Goal: Task Accomplishment & Management: Manage account settings

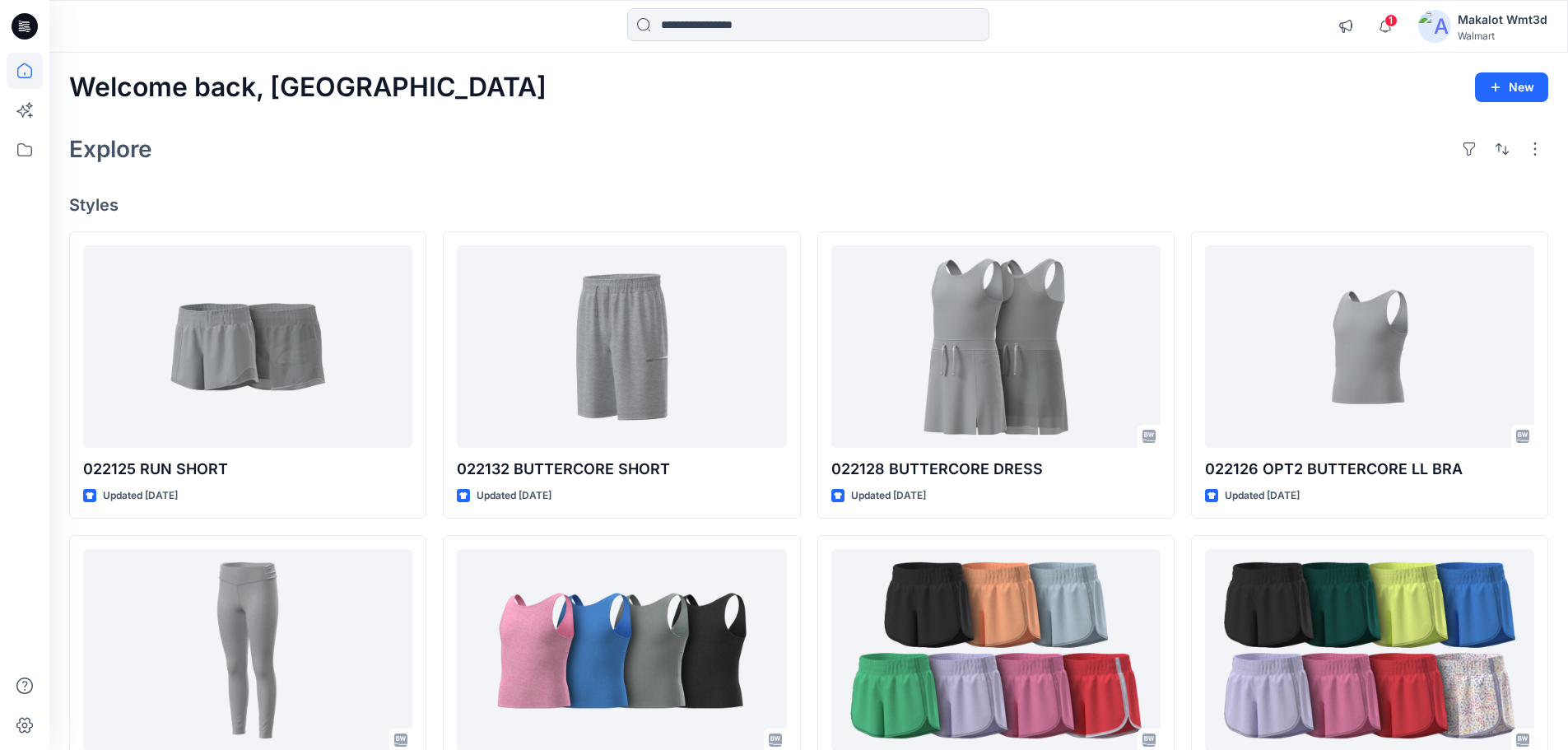
click at [419, 159] on div "Explore" at bounding box center [808, 149] width 1479 height 40
click at [17, 20] on icon at bounding box center [25, 26] width 27 height 27
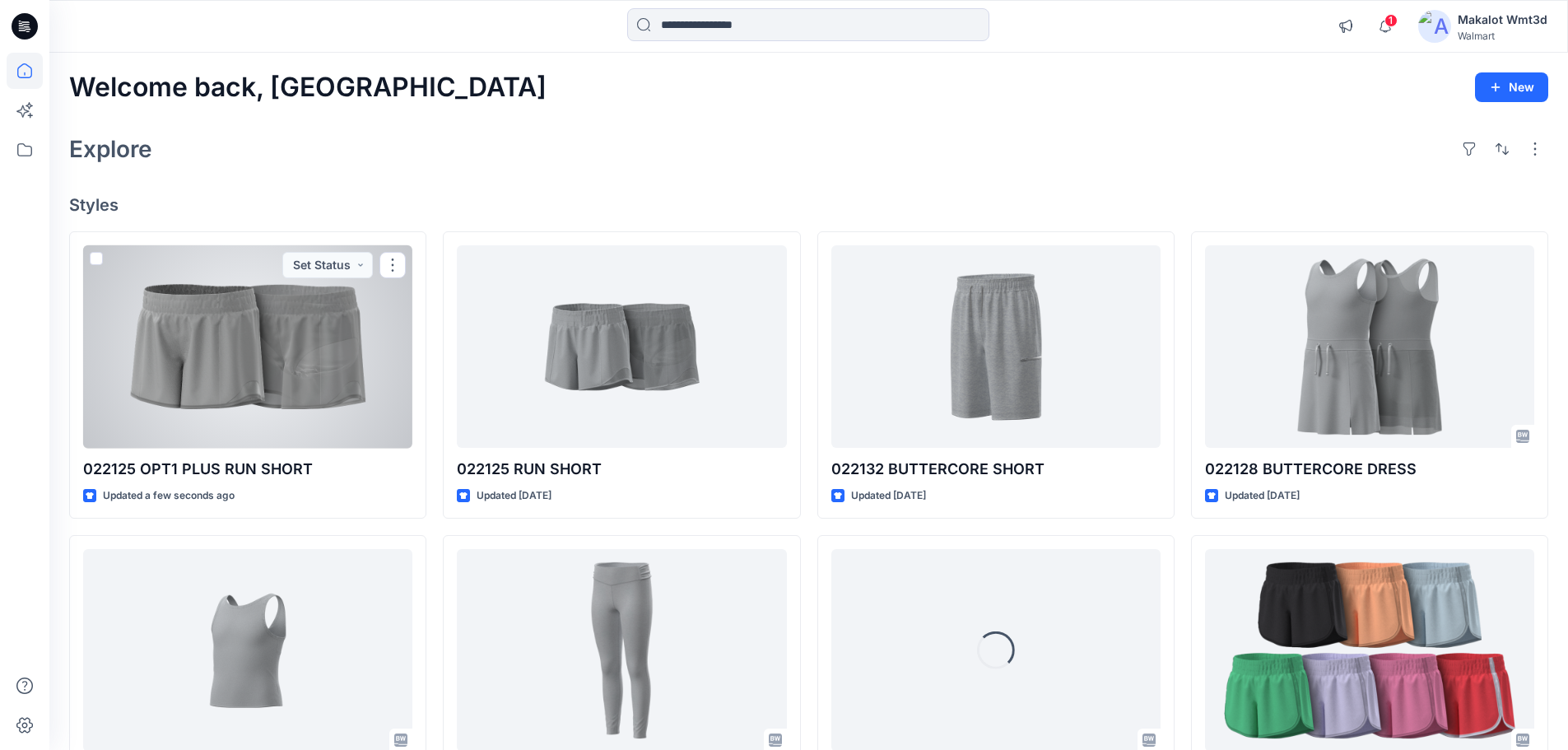
click at [273, 363] on div at bounding box center [247, 347] width 329 height 203
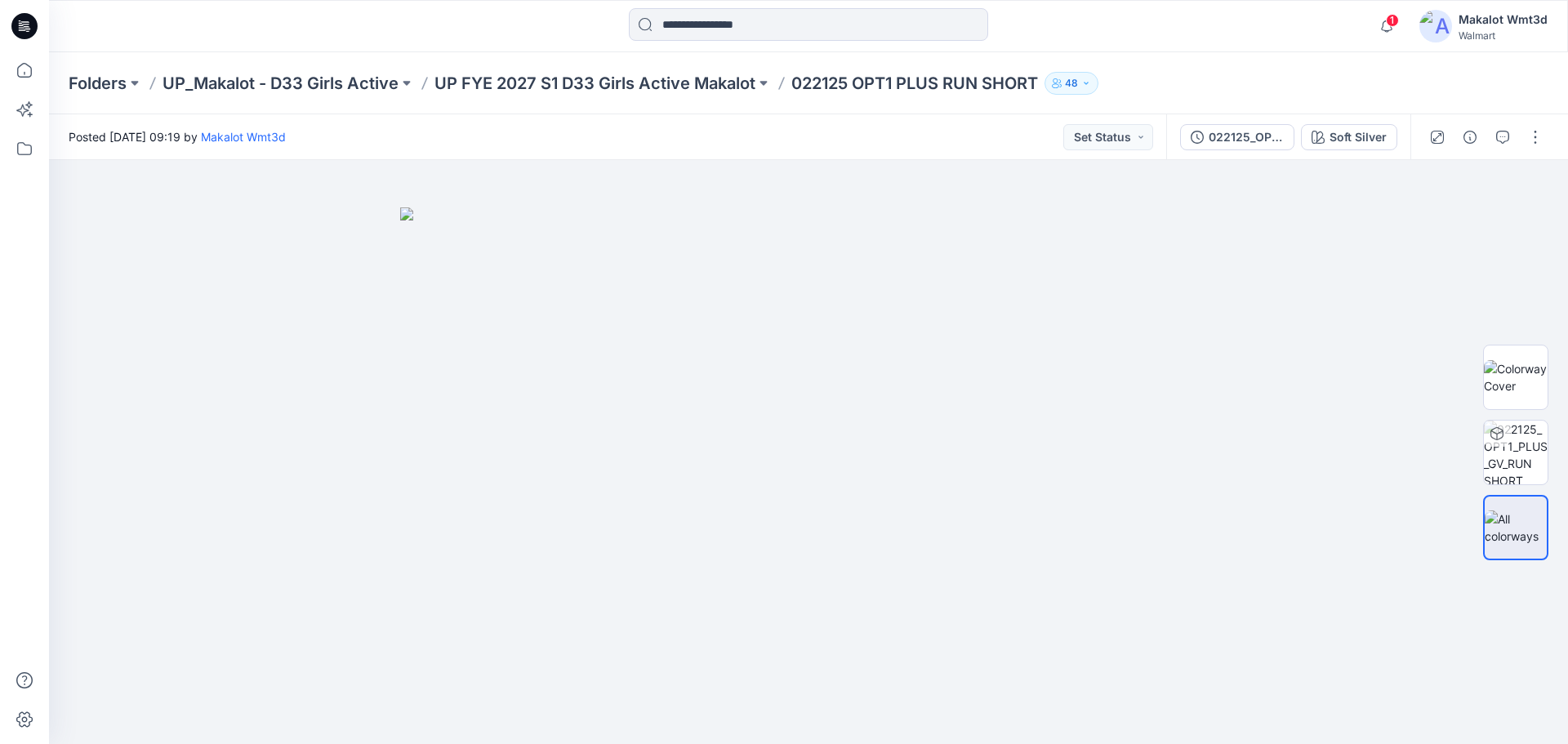
click at [721, 113] on div "Folders UP_Makalot - D33 Girls Active UP FYE 2027 S1 D33 Girls Active Makalot 0…" at bounding box center [809, 83] width 1520 height 62
click at [1537, 135] on button "button" at bounding box center [1535, 137] width 26 height 26
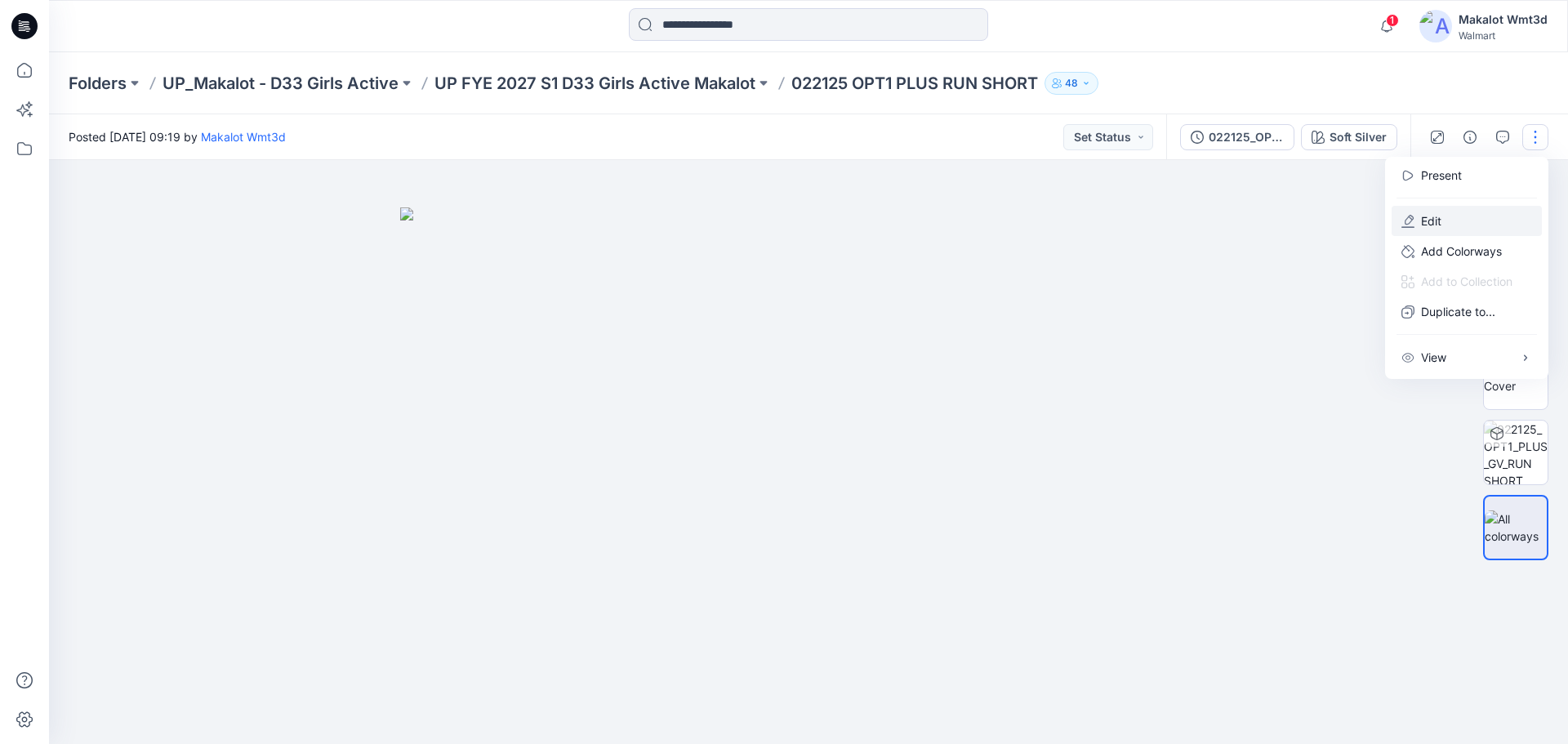
click at [1464, 225] on button "Edit" at bounding box center [1467, 221] width 151 height 30
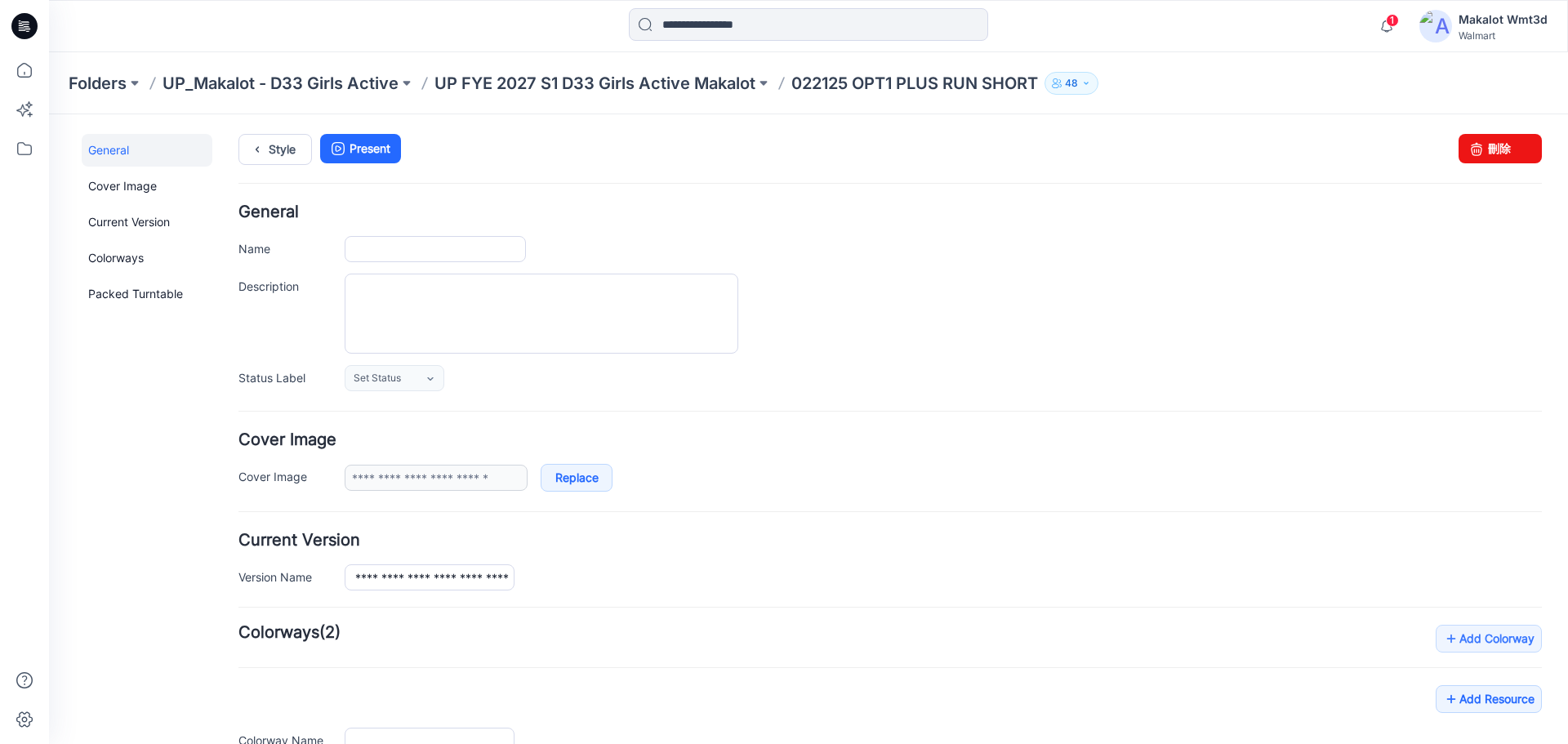
type input "**********"
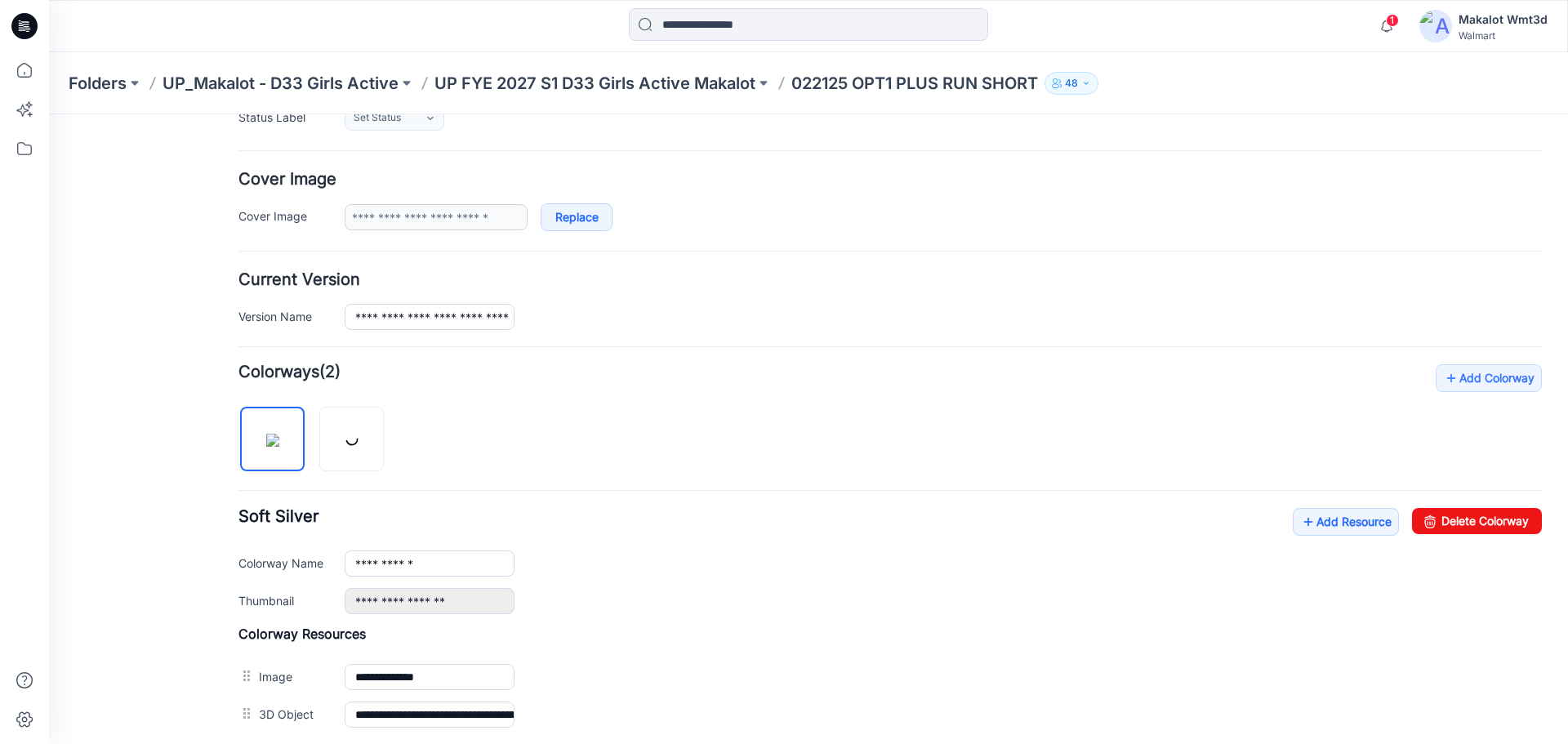
scroll to position [437, 0]
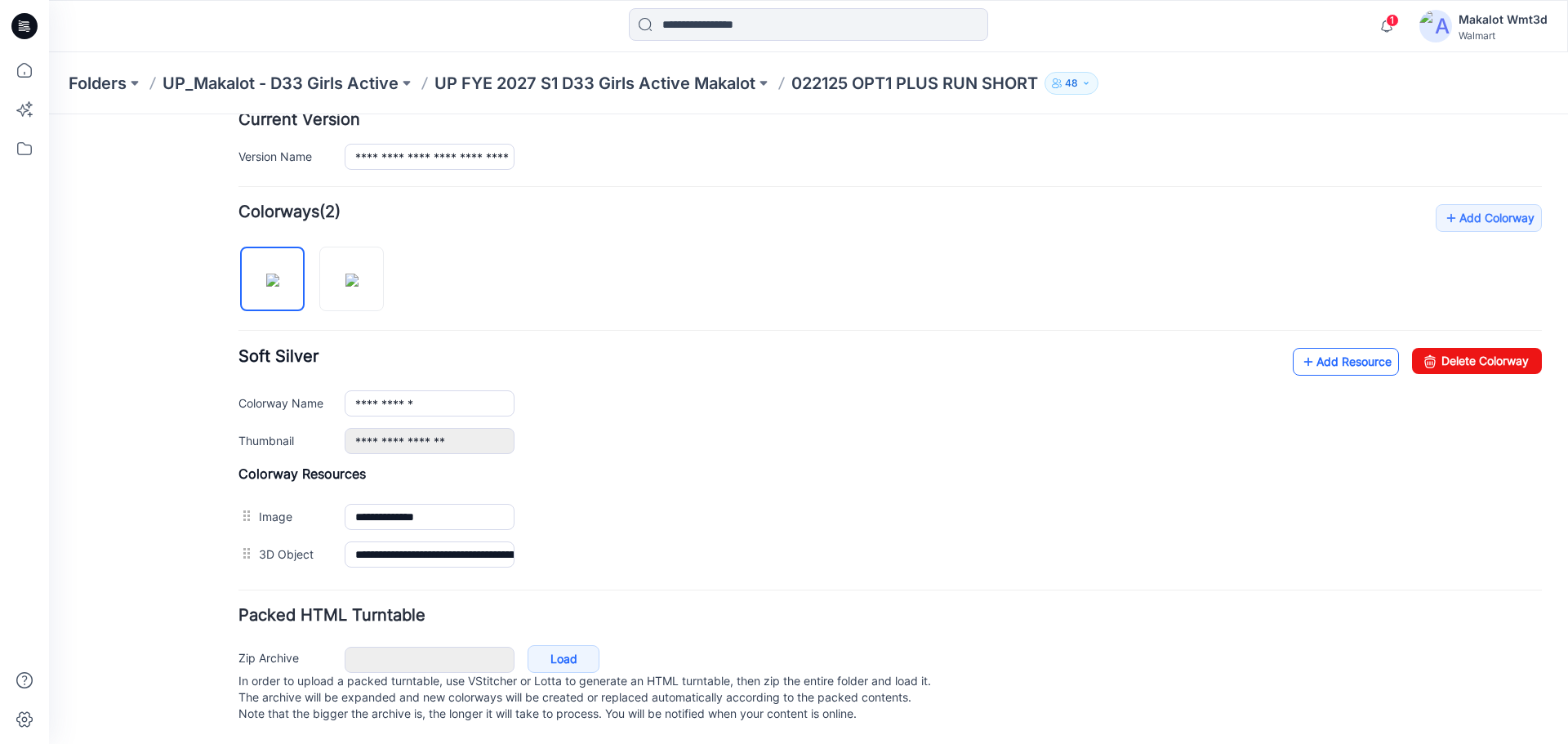
click at [1340, 348] on link "Add Resource" at bounding box center [1346, 362] width 106 height 27
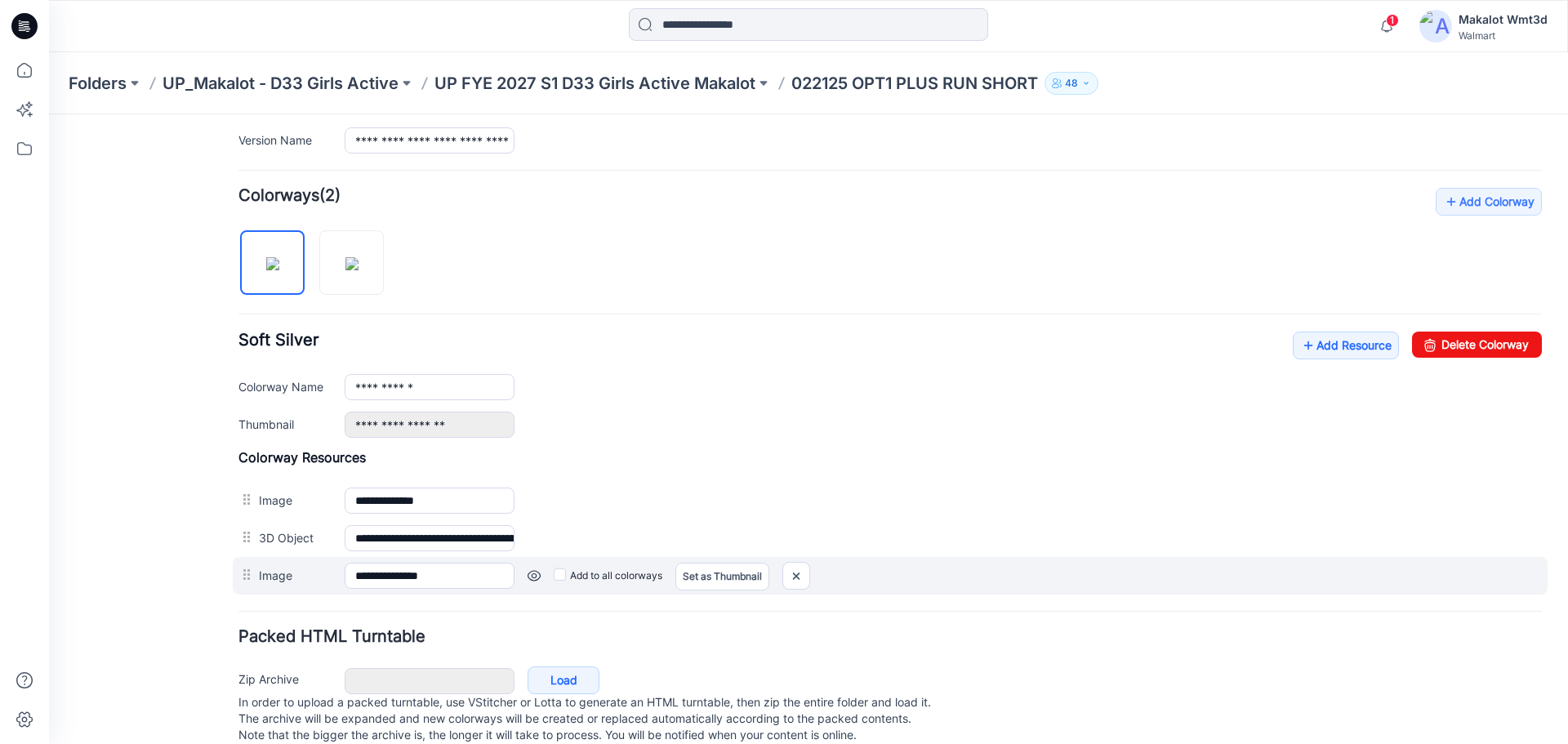
click at [49, 114] on label "Add to all colorways" at bounding box center [49, 114] width 0 height 0
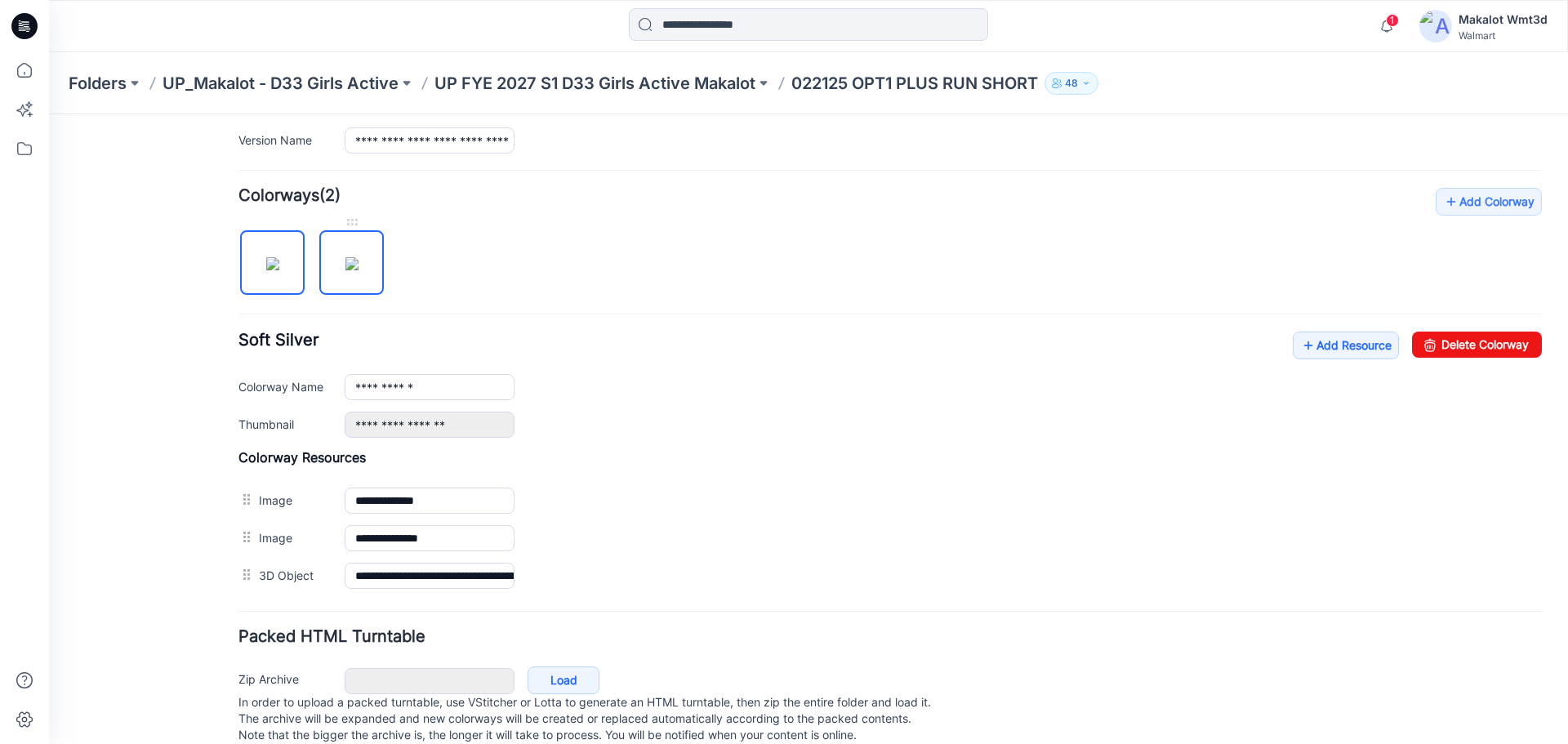
click at [357, 260] on img at bounding box center [352, 264] width 13 height 13
click at [279, 267] on img at bounding box center [273, 264] width 13 height 13
type input "**********"
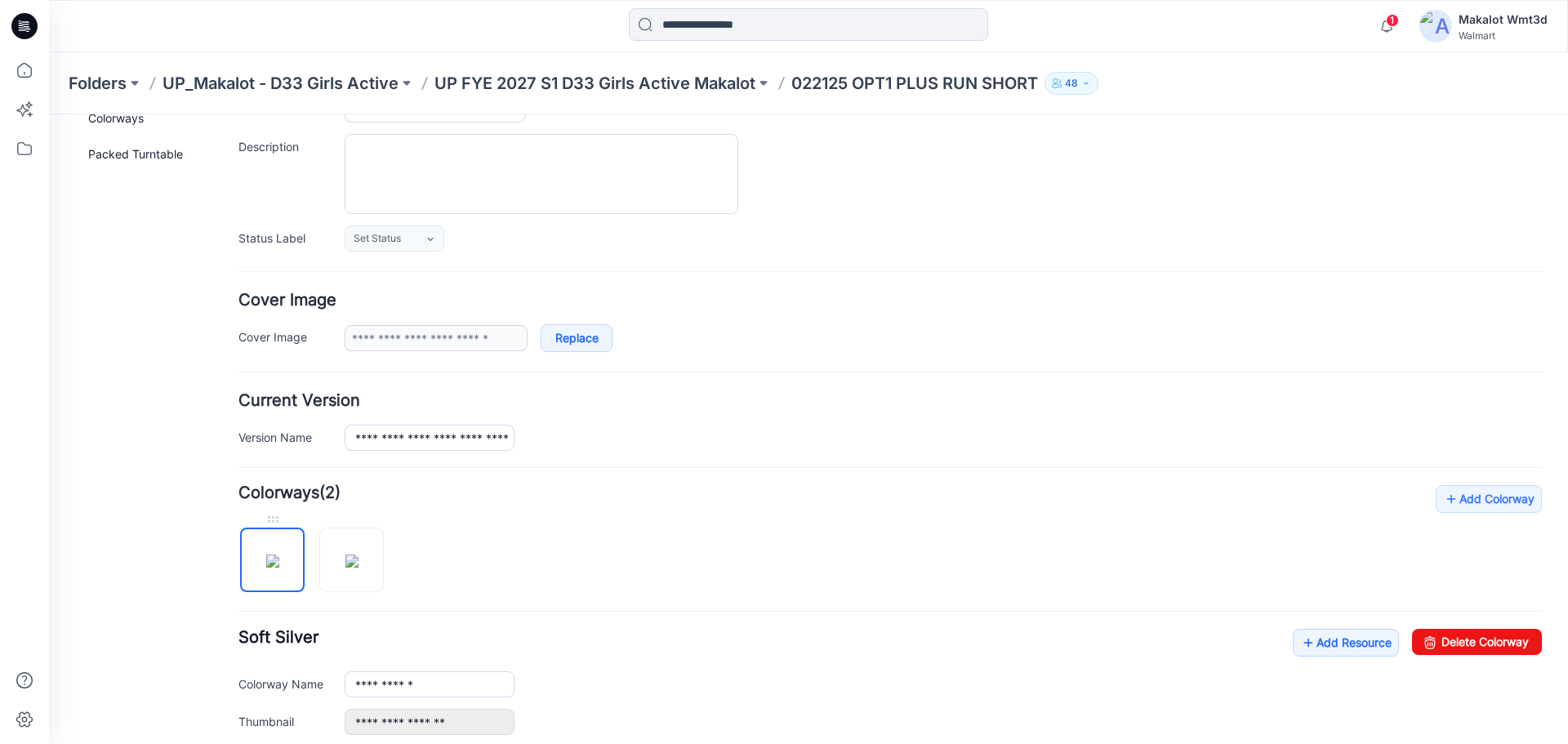
scroll to position [0, 0]
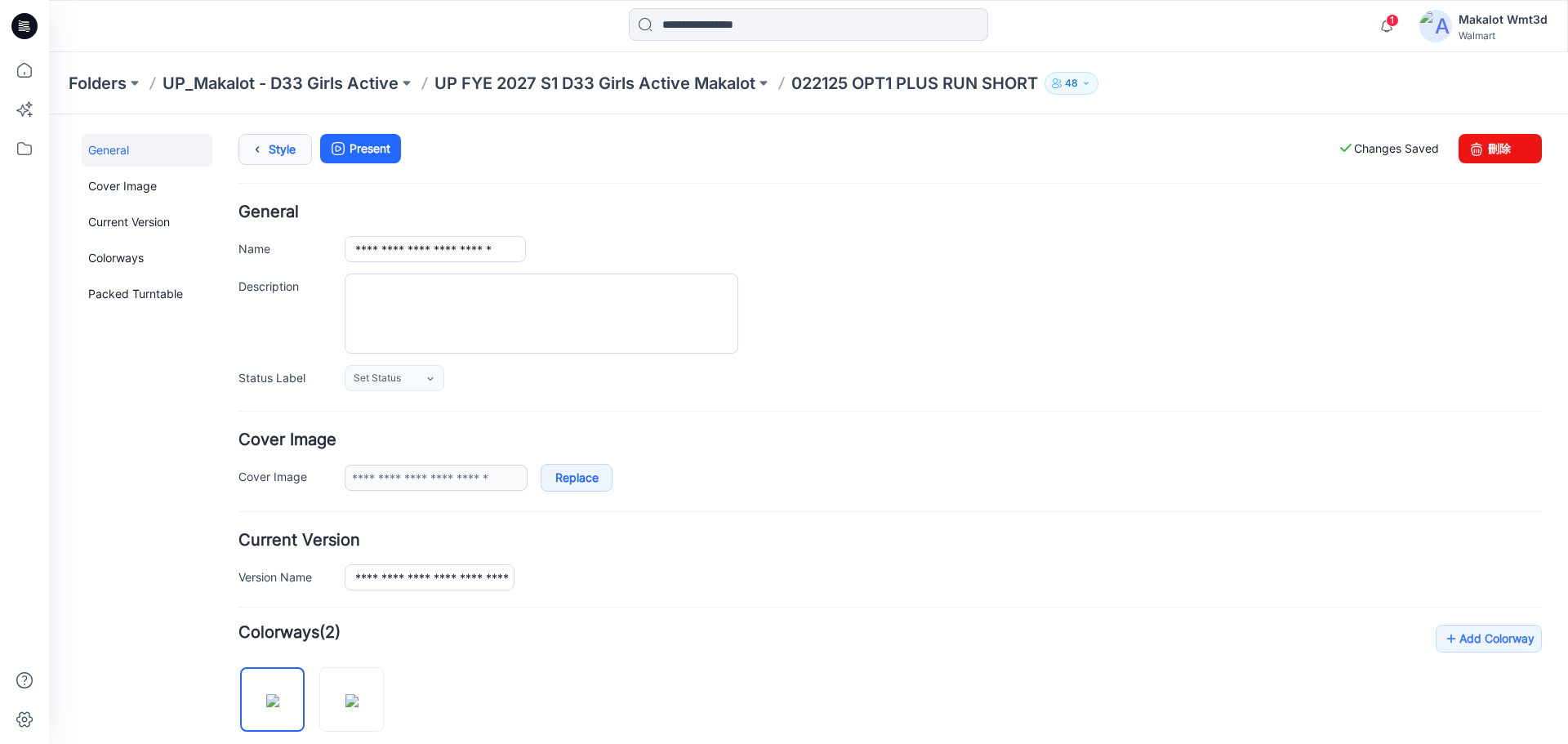
click at [285, 143] on link "Style" at bounding box center [275, 150] width 74 height 31
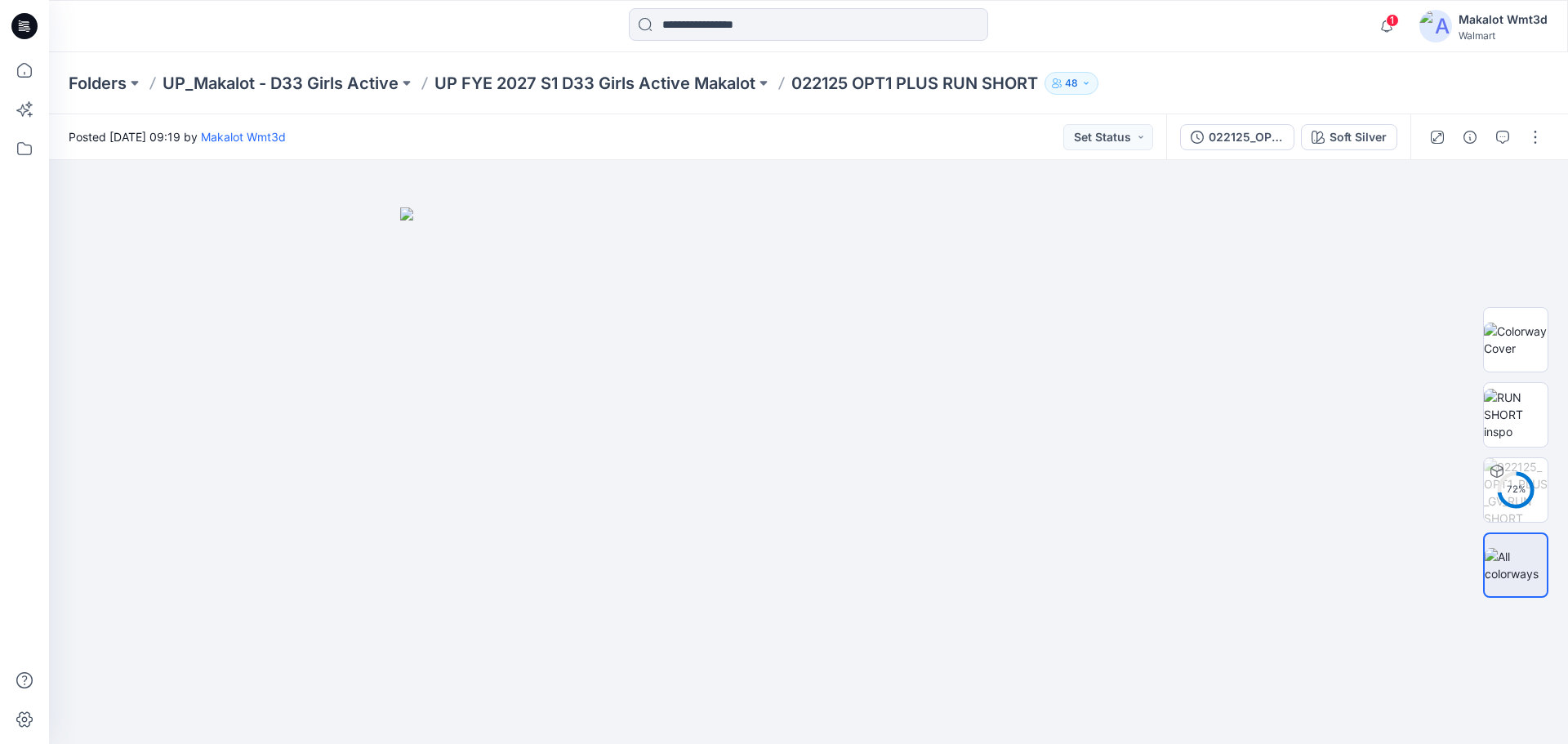
click at [22, 19] on icon at bounding box center [25, 26] width 26 height 26
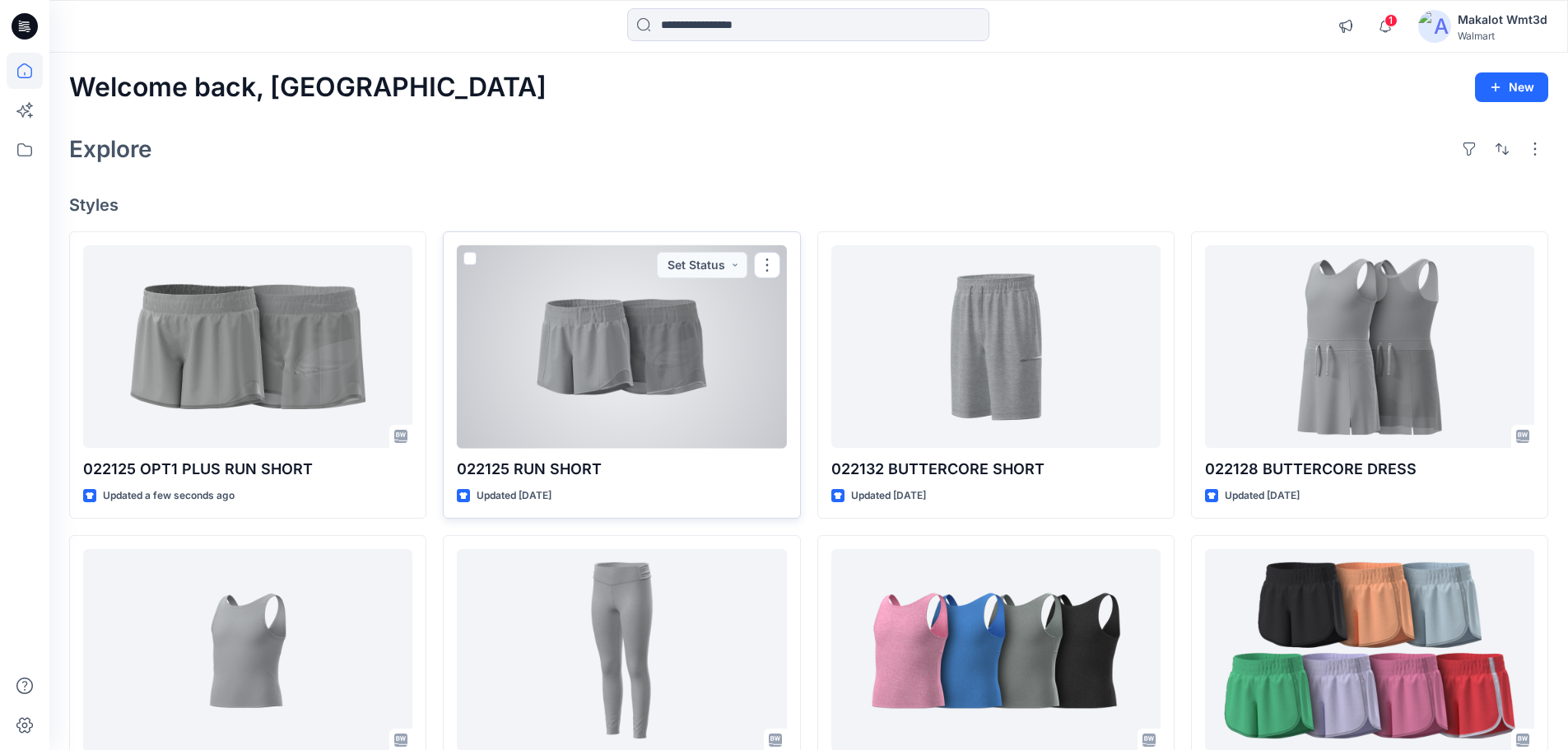
click at [698, 413] on div at bounding box center [622, 347] width 329 height 203
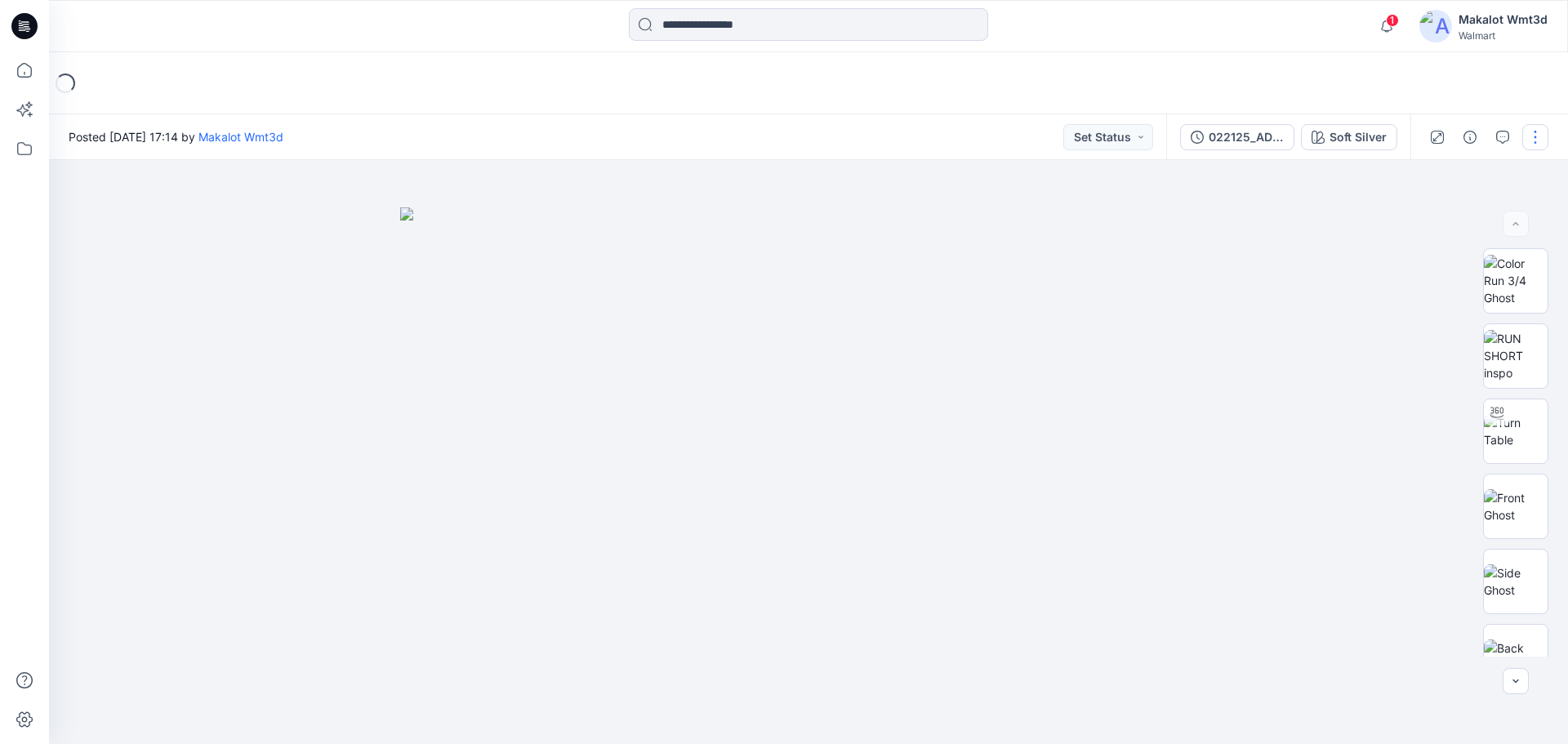
click at [1539, 131] on button "button" at bounding box center [1535, 137] width 26 height 26
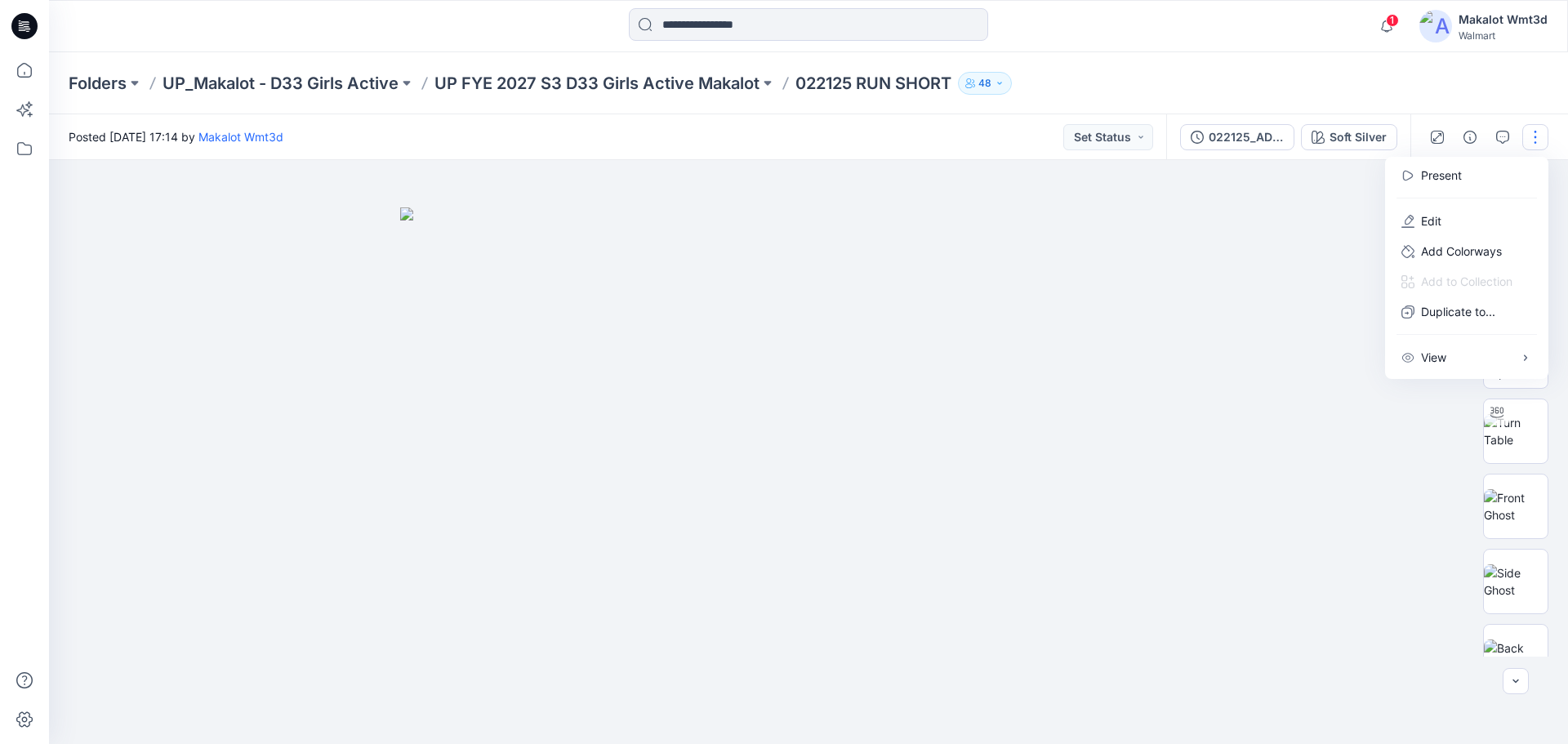
click at [1412, 95] on div "Folders UP_Makalot - D33 Girls Active UP FYE 2027 S3 D33 Girls Active Makalot 0…" at bounding box center [809, 83] width 1520 height 62
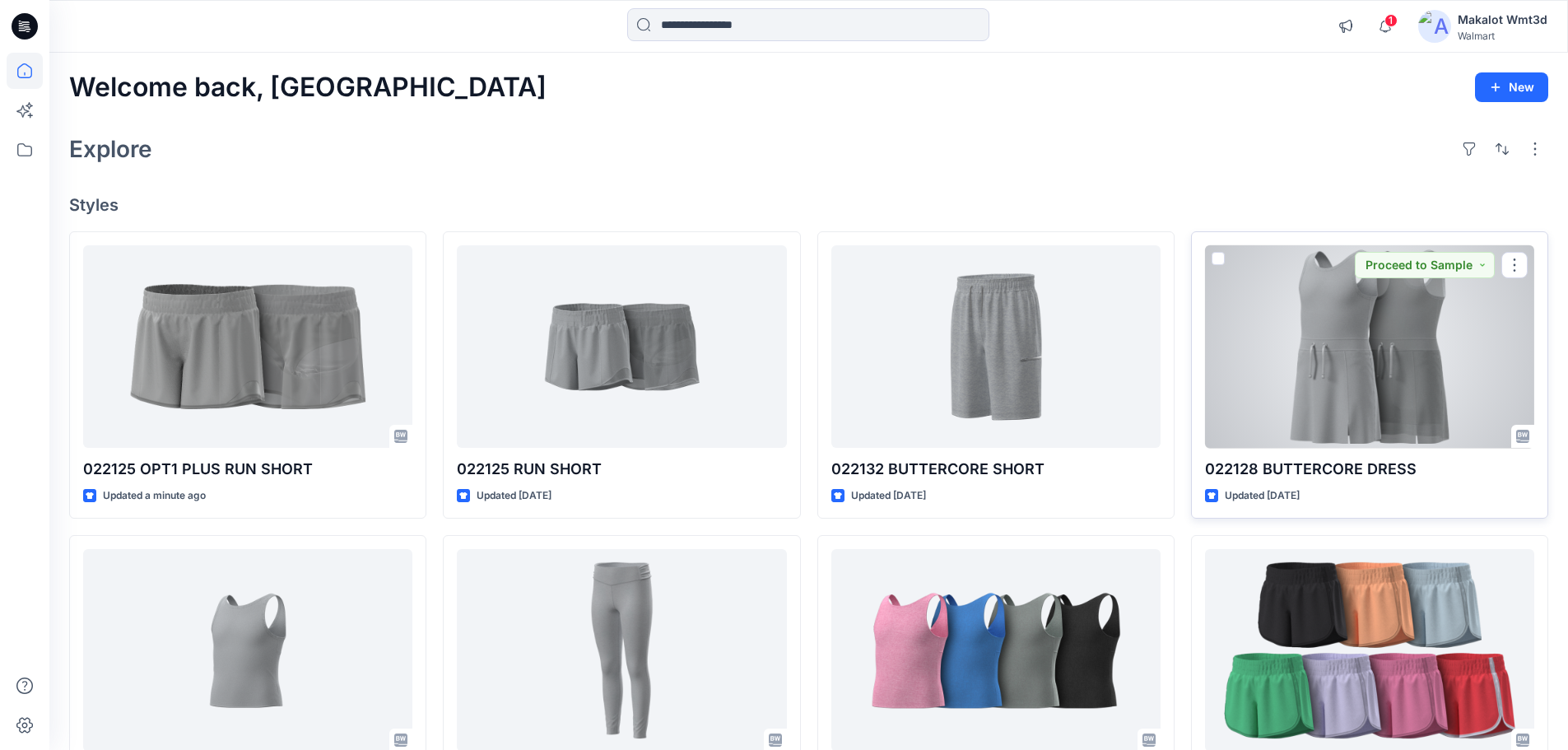
click at [1305, 330] on div at bounding box center [1369, 347] width 329 height 203
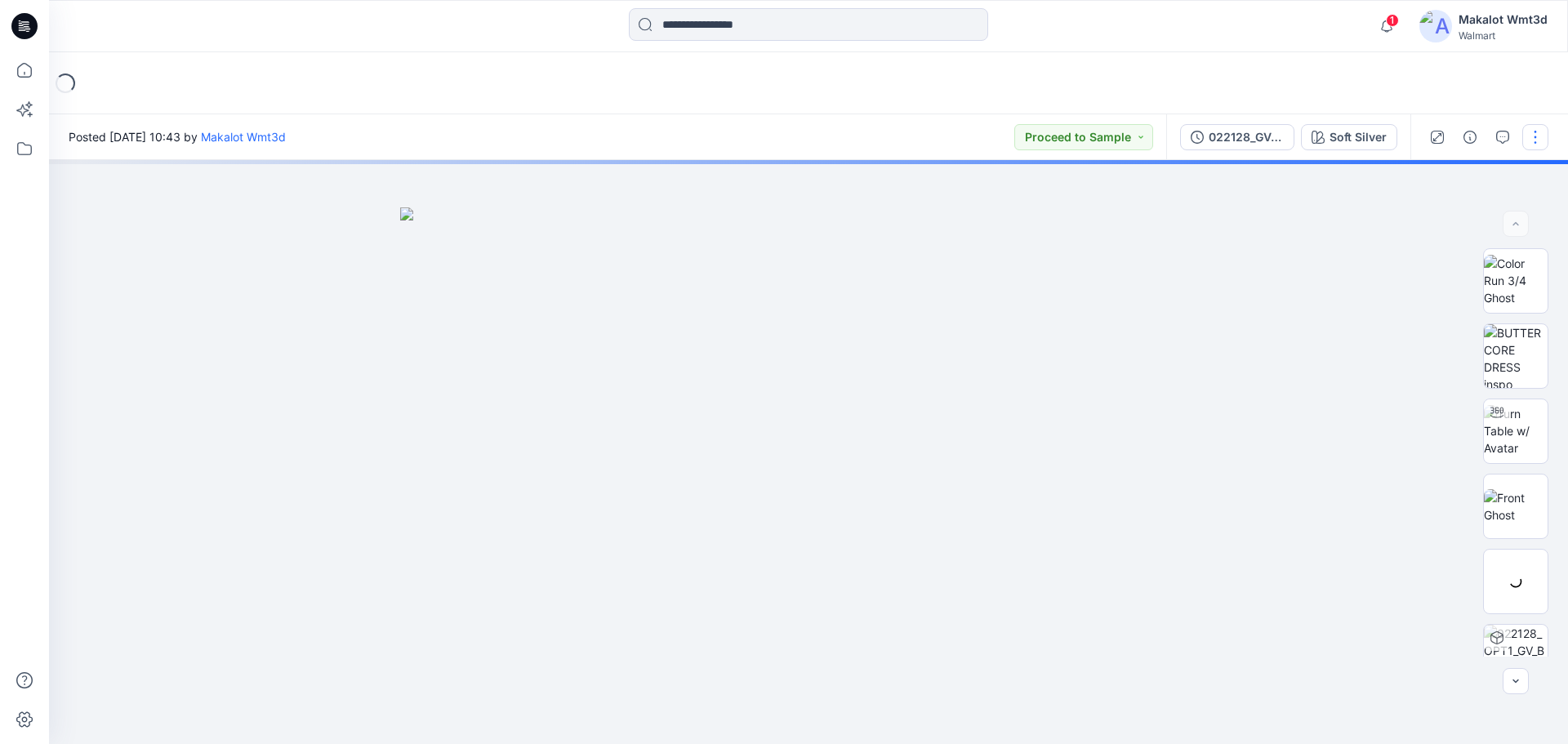
click at [1528, 137] on button "button" at bounding box center [1535, 137] width 26 height 26
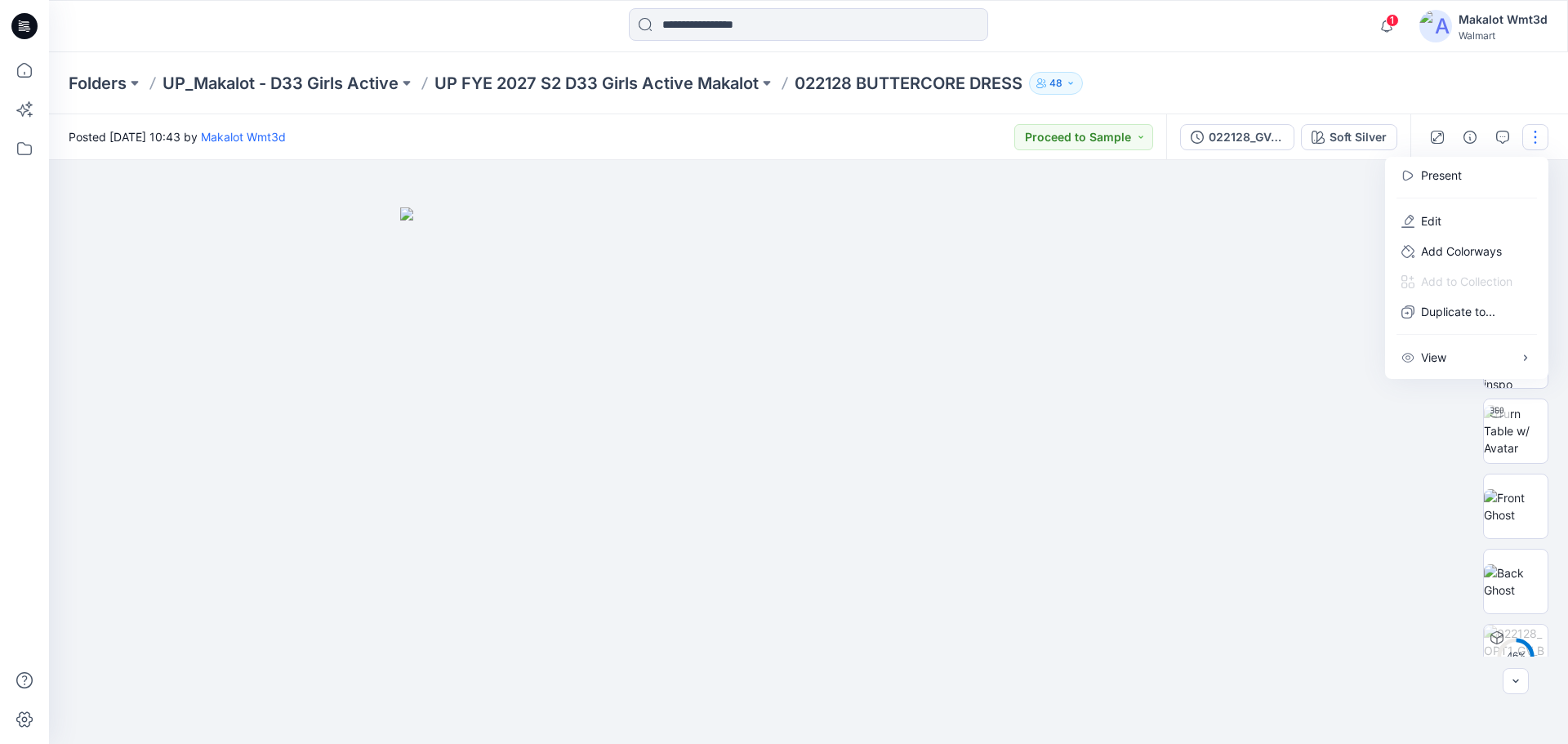
click at [1497, 94] on div "Folders UP_Makalot - D33 Girls Active UP FYE 2027 S2 D33 Girls Active Makalot 0…" at bounding box center [809, 83] width 1520 height 62
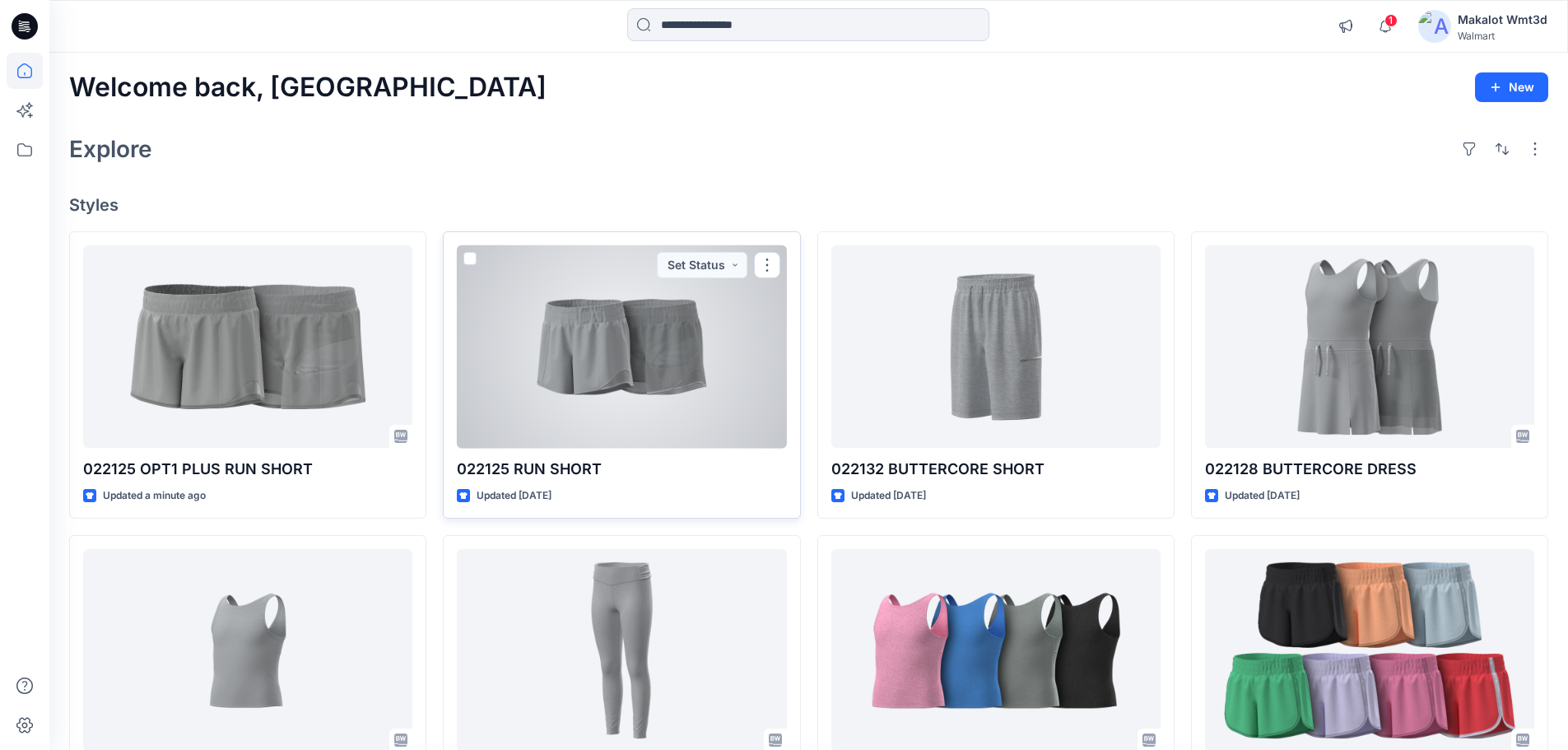
click at [654, 347] on div at bounding box center [622, 347] width 329 height 203
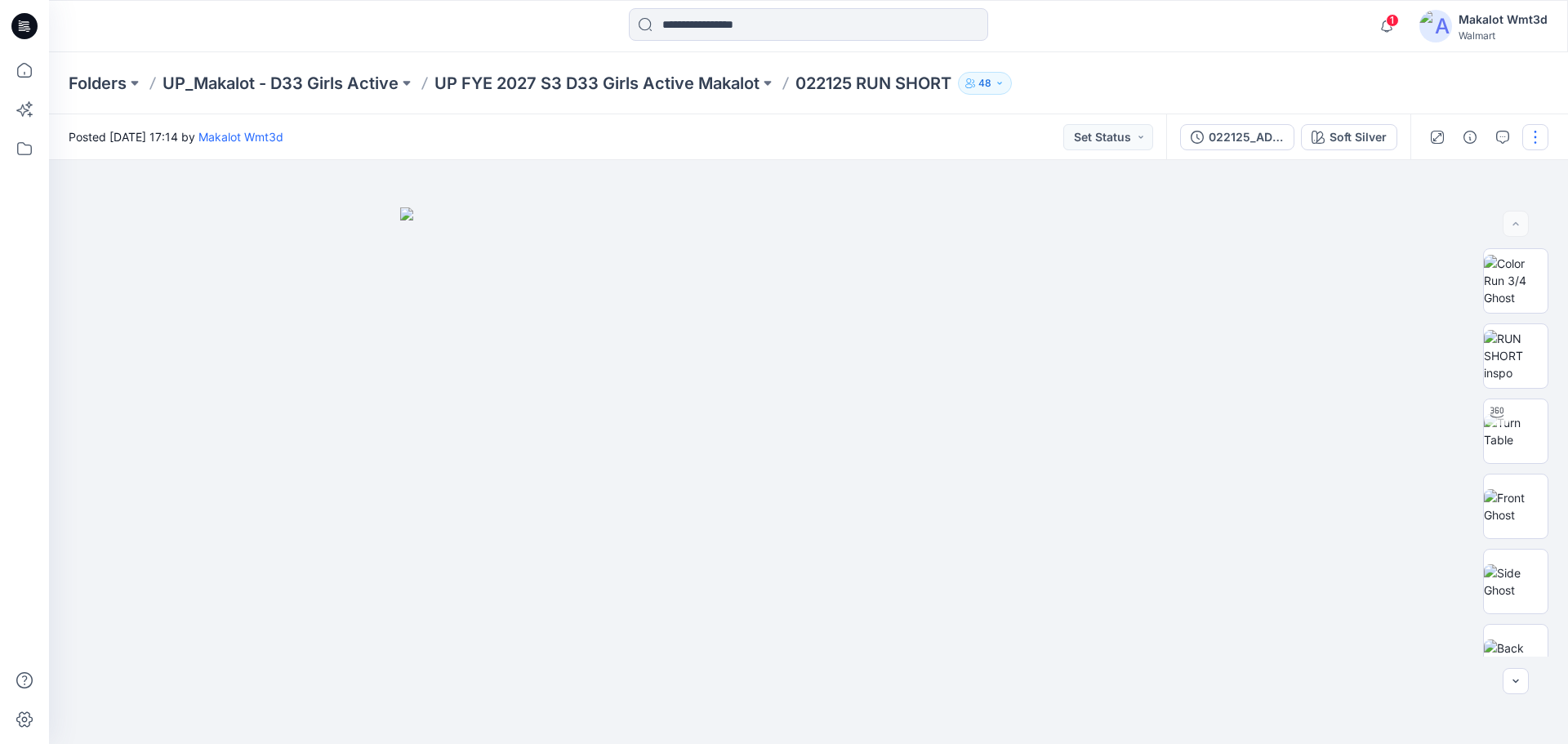
click at [1540, 136] on button "button" at bounding box center [1535, 137] width 26 height 26
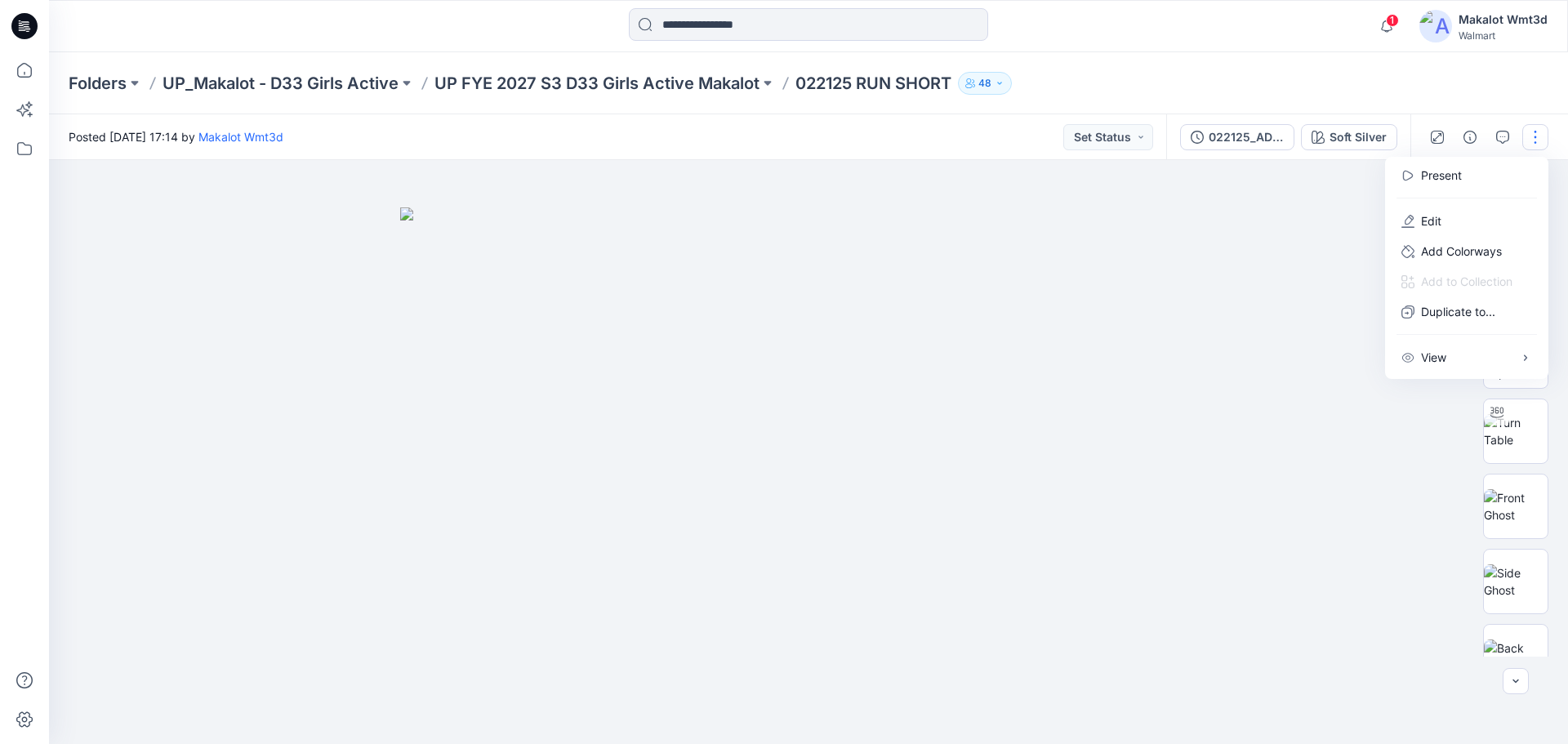
click at [1346, 94] on div "Folders UP_Makalot - D33 Girls Active UP FYE 2027 S3 D33 Girls Active Makalot 0…" at bounding box center [745, 83] width 1353 height 23
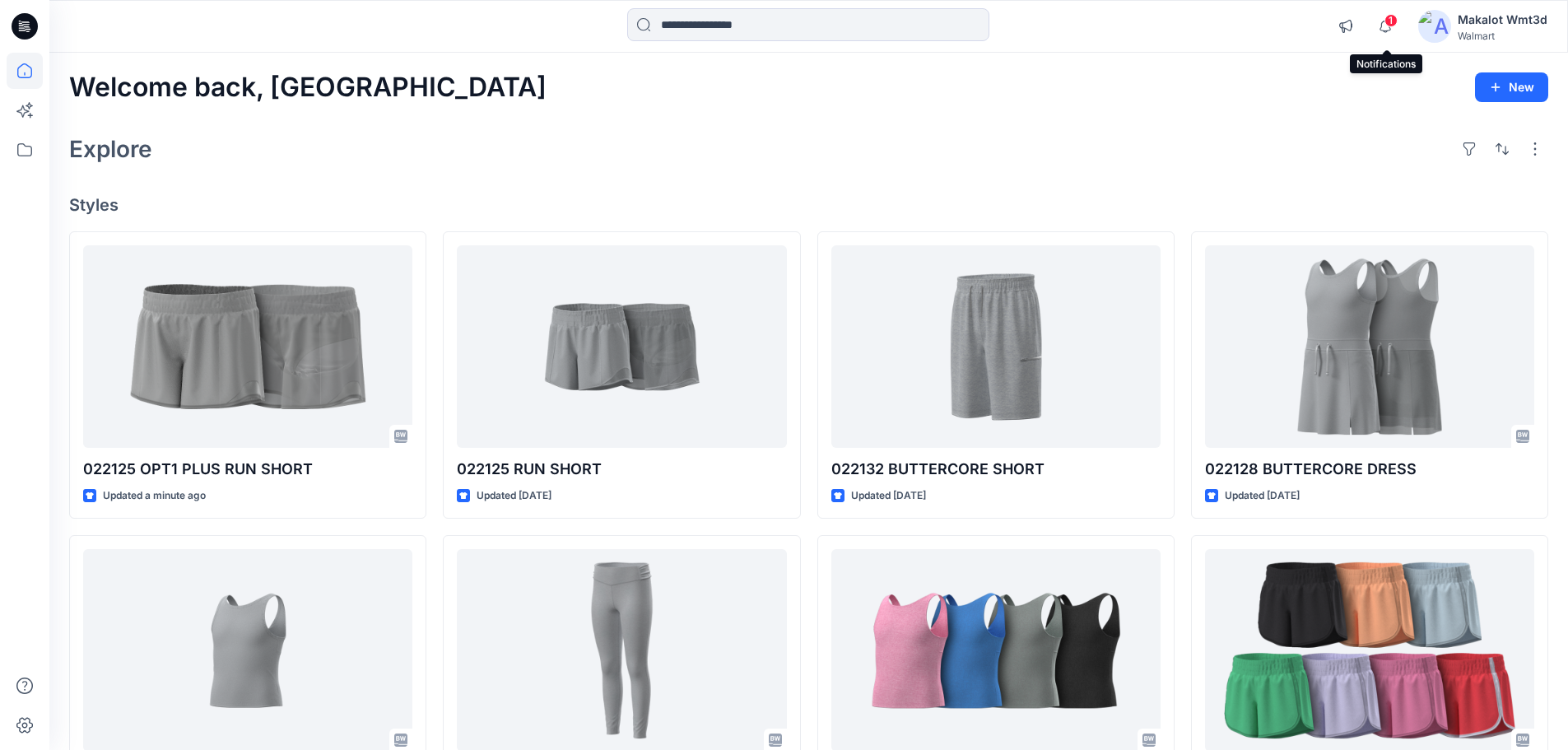
click at [1390, 17] on span "1" at bounding box center [1391, 20] width 13 height 13
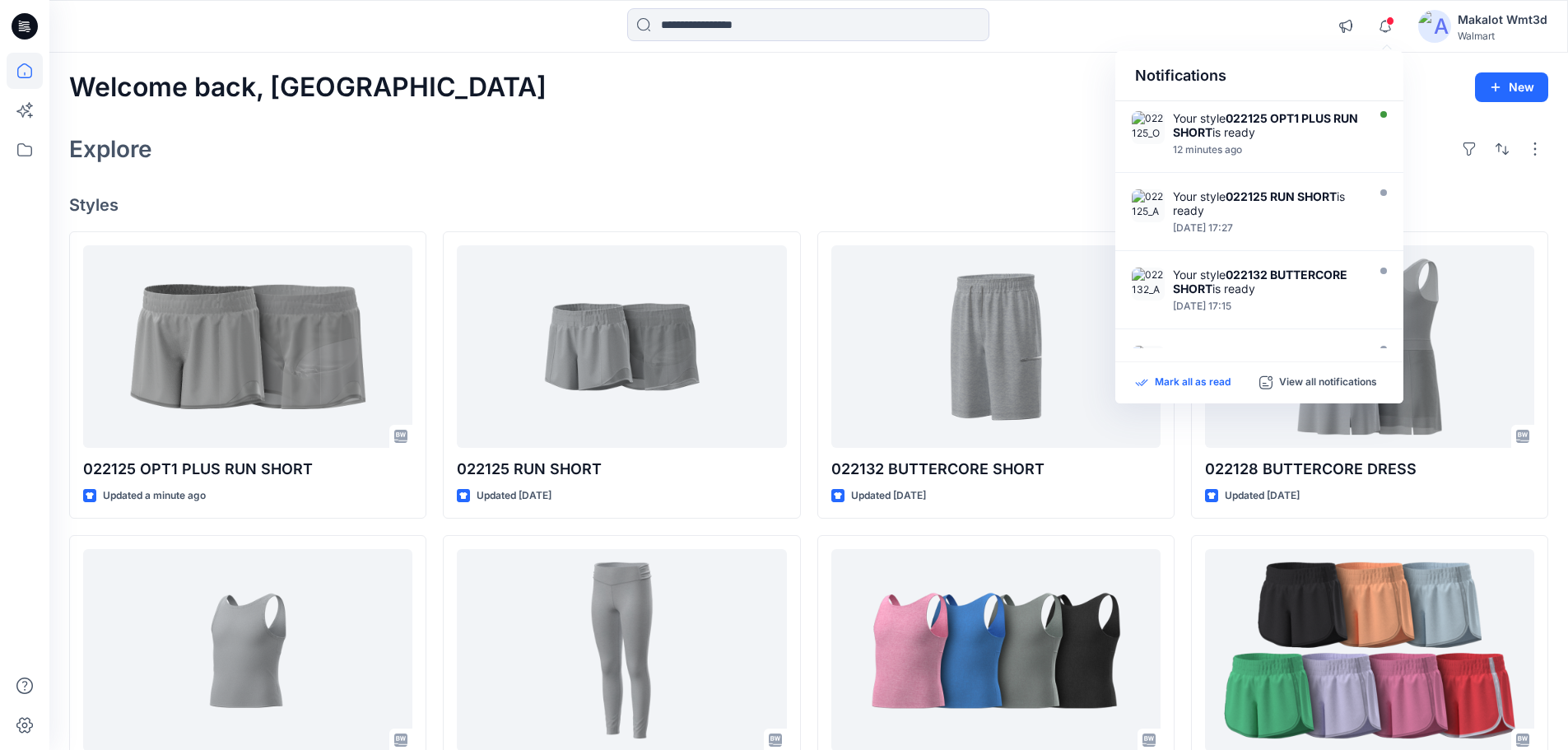
click at [1185, 386] on p "Mark all as read" at bounding box center [1193, 383] width 75 height 15
click at [934, 154] on div "Explore" at bounding box center [808, 149] width 1479 height 40
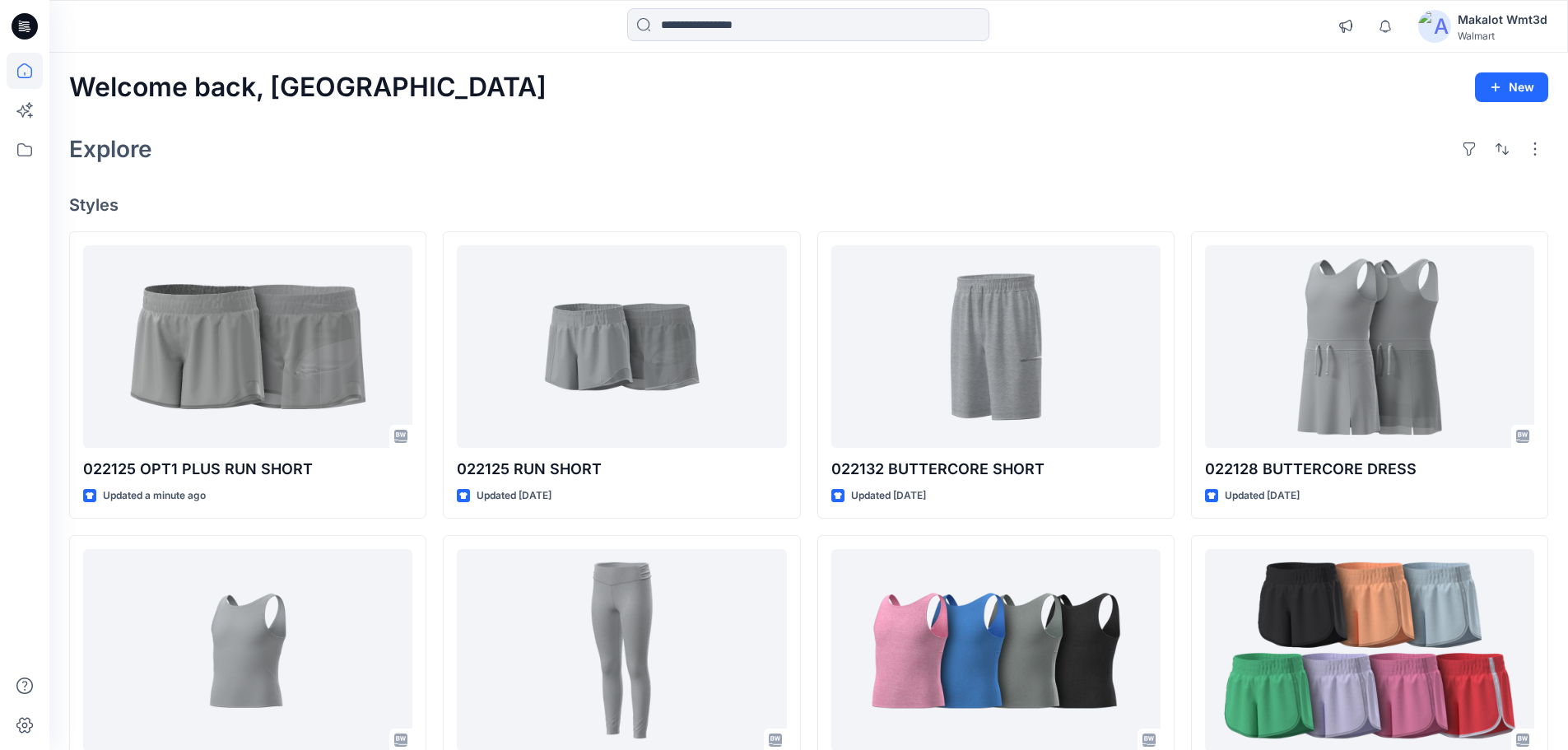
click at [1037, 141] on div "Explore" at bounding box center [808, 149] width 1479 height 40
